Goal: Find specific page/section: Find specific page/section

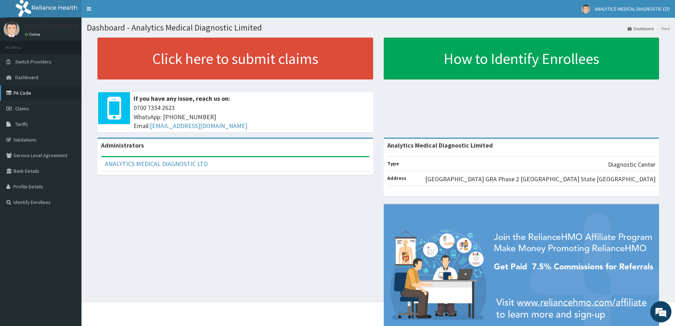
click at [43, 96] on link "PA Code" at bounding box center [41, 93] width 82 height 16
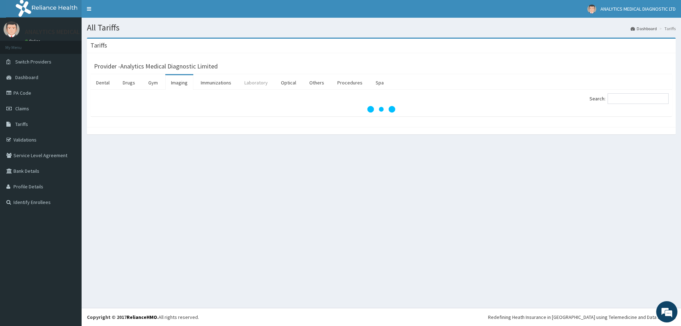
click at [258, 82] on link "Laboratory" at bounding box center [256, 82] width 35 height 15
click at [632, 99] on input "Search:" at bounding box center [637, 98] width 61 height 11
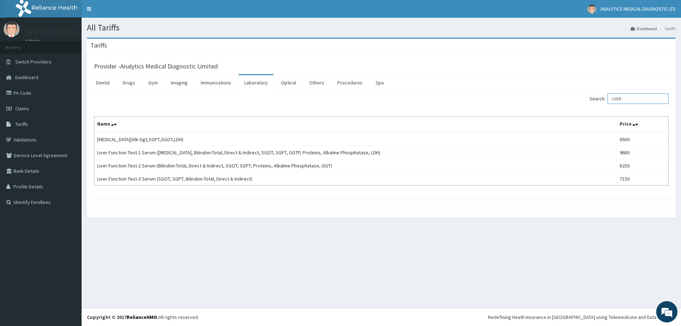
type input "LIVER"
